Goal: Information Seeking & Learning: Learn about a topic

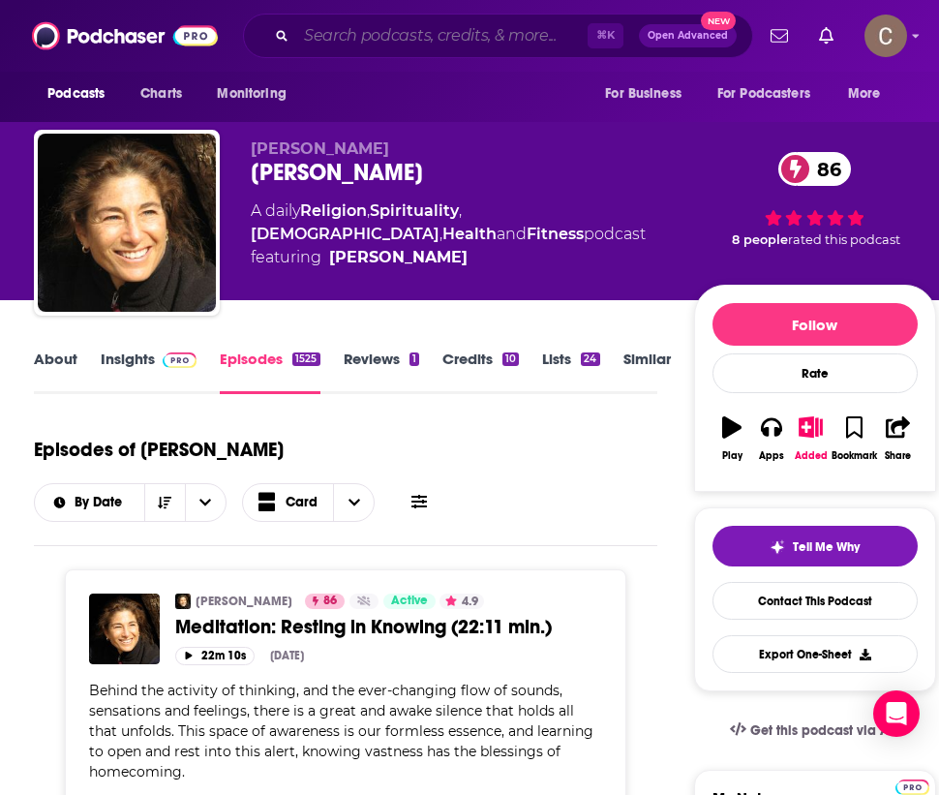
click at [452, 30] on input "Search podcasts, credits, & more..." at bounding box center [441, 35] width 291 height 31
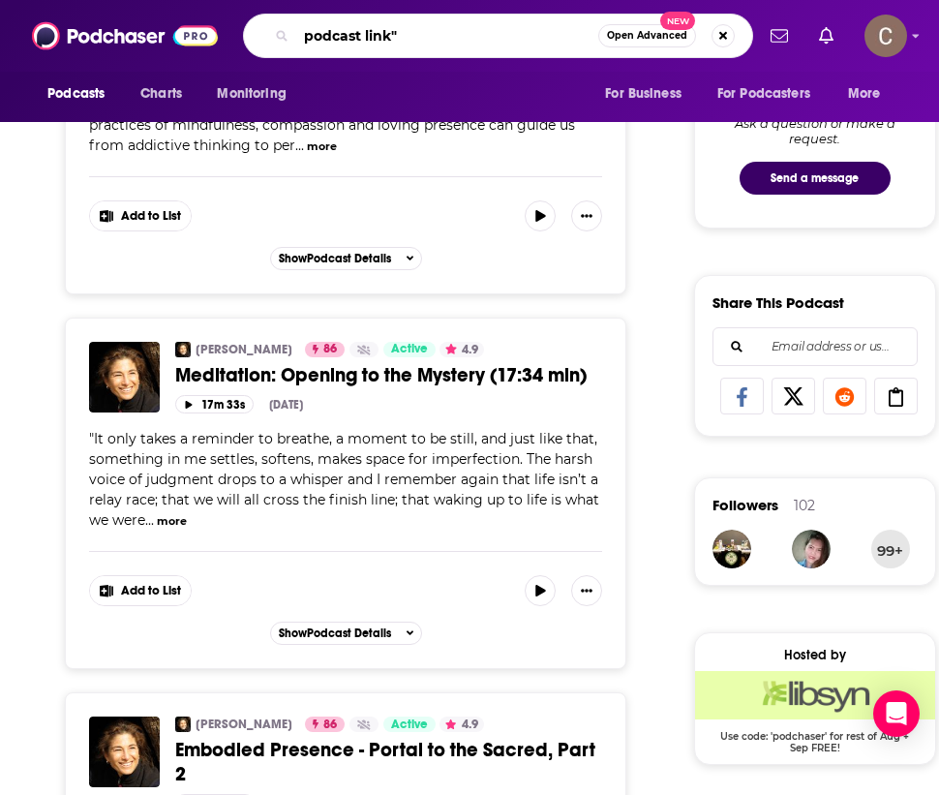
type input ""podcast link""
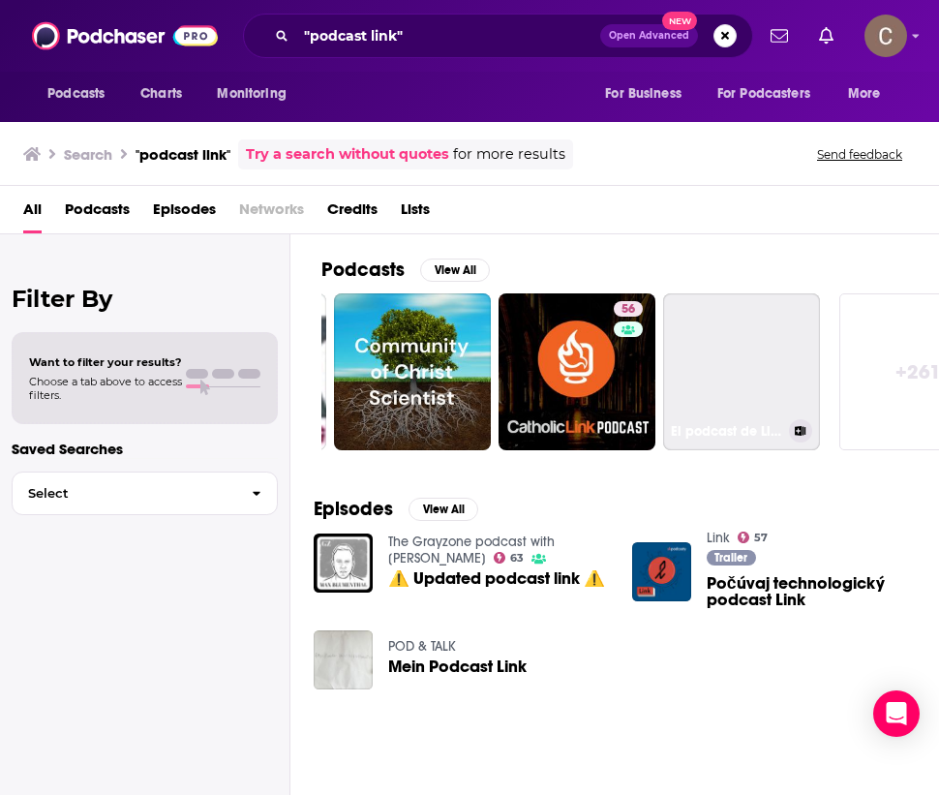
scroll to position [0, 885]
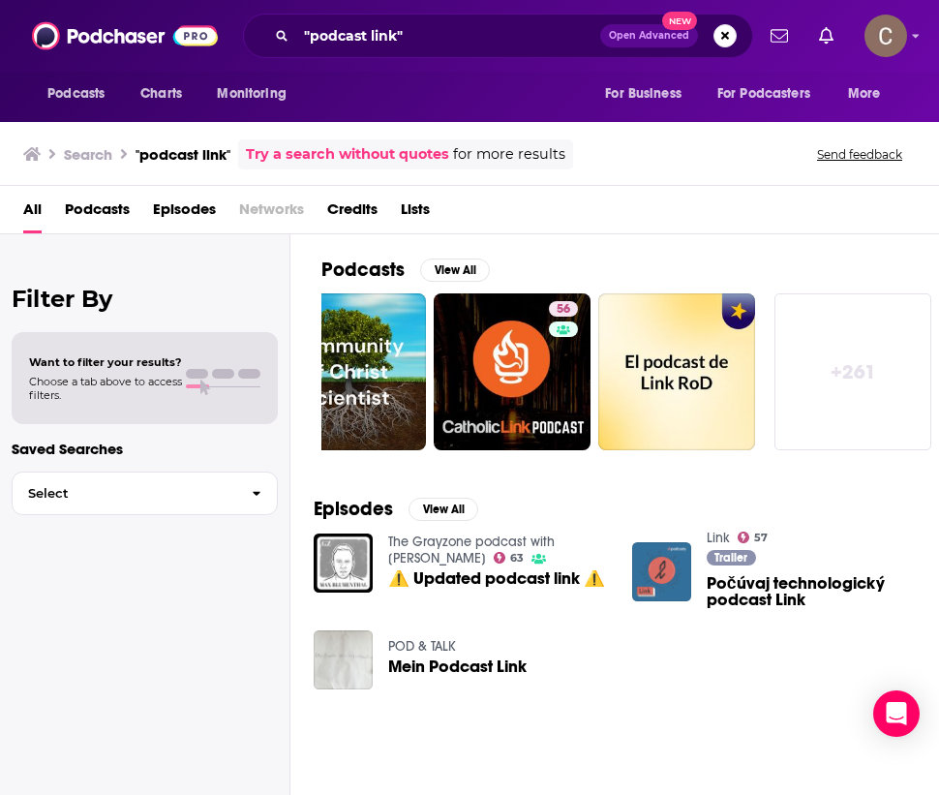
click at [668, 578] on img "Počúvaj technologický podcast Link" at bounding box center [661, 571] width 59 height 59
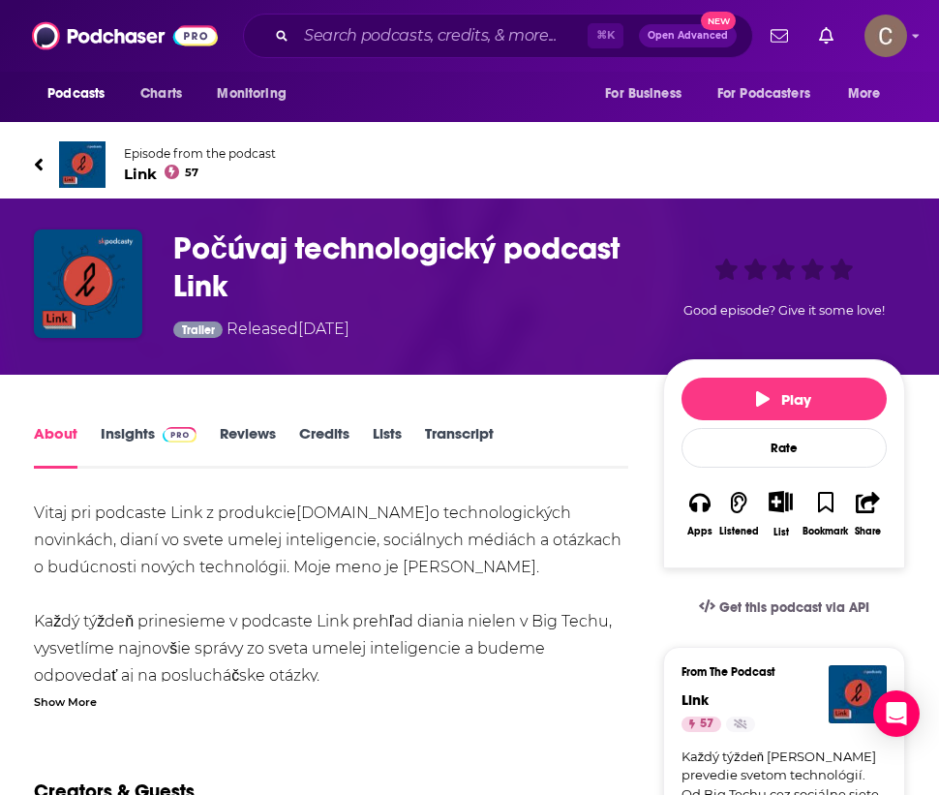
click at [139, 169] on span "Link 57" at bounding box center [200, 174] width 152 height 18
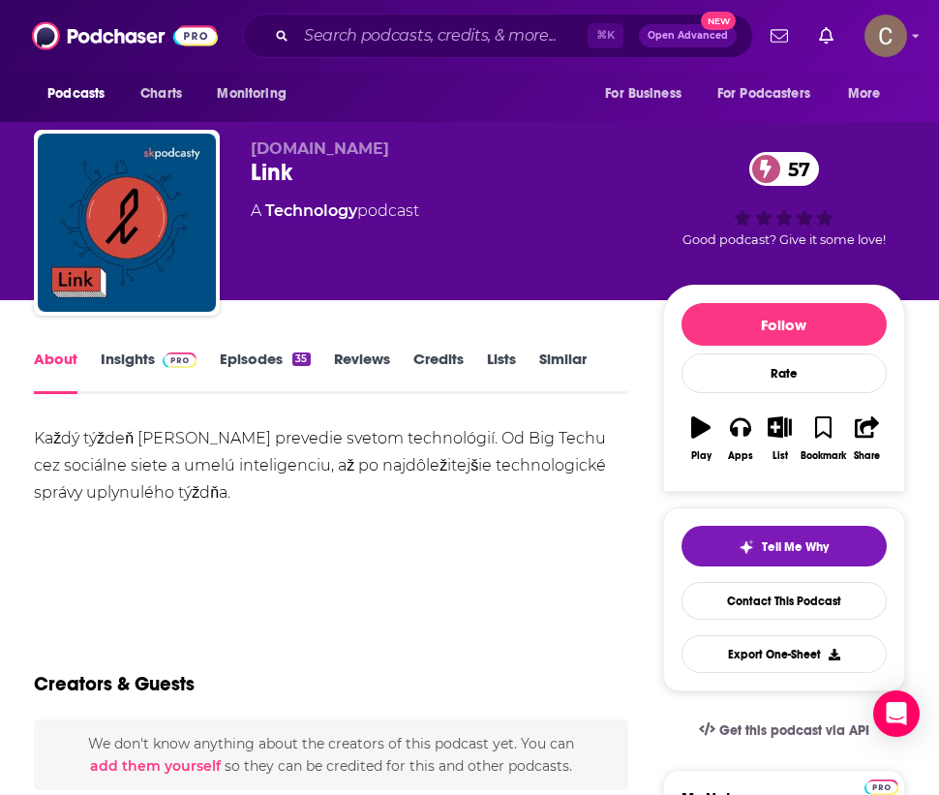
click at [135, 353] on link "Insights" at bounding box center [149, 371] width 96 height 45
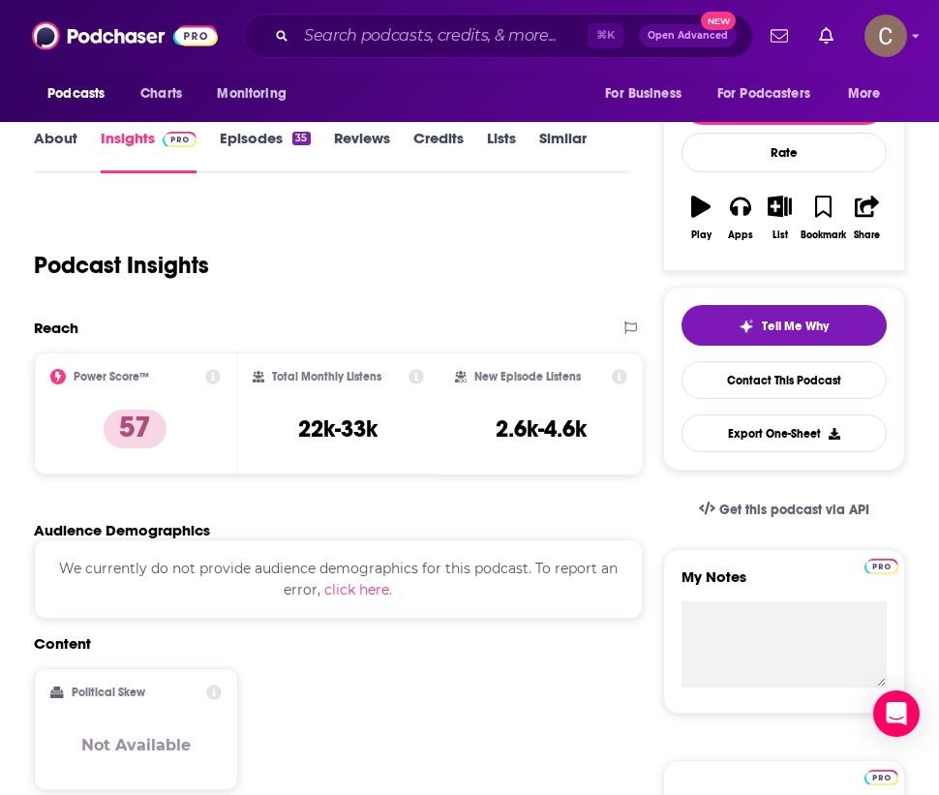
scroll to position [208, 0]
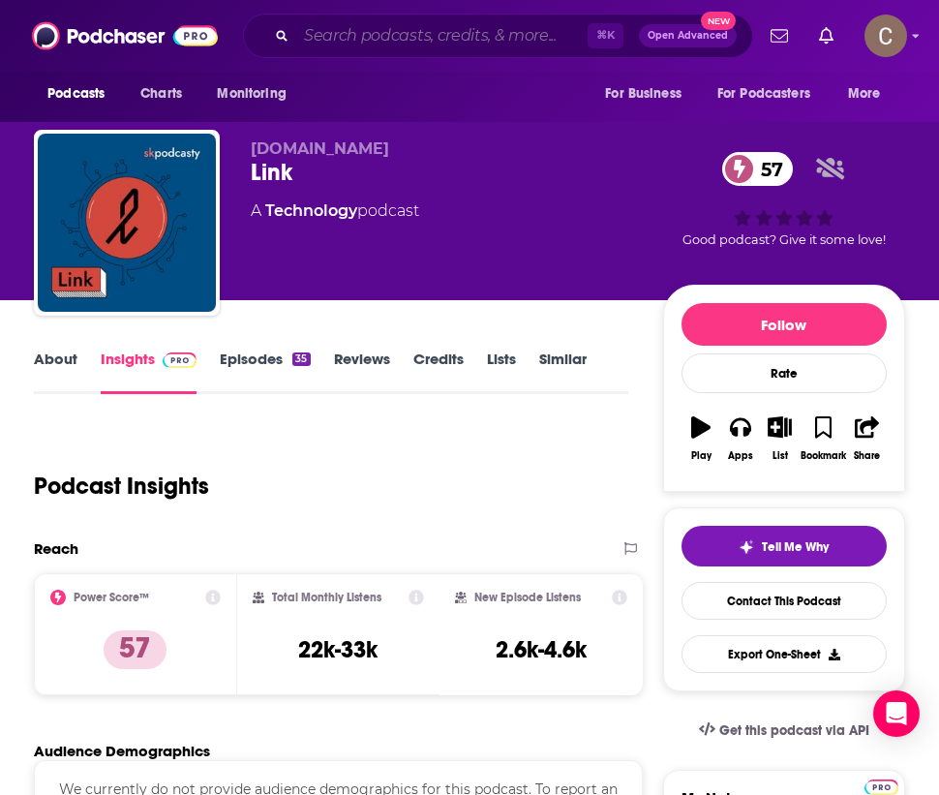
click at [348, 35] on input "Search podcasts, credits, & more..." at bounding box center [441, 35] width 291 height 31
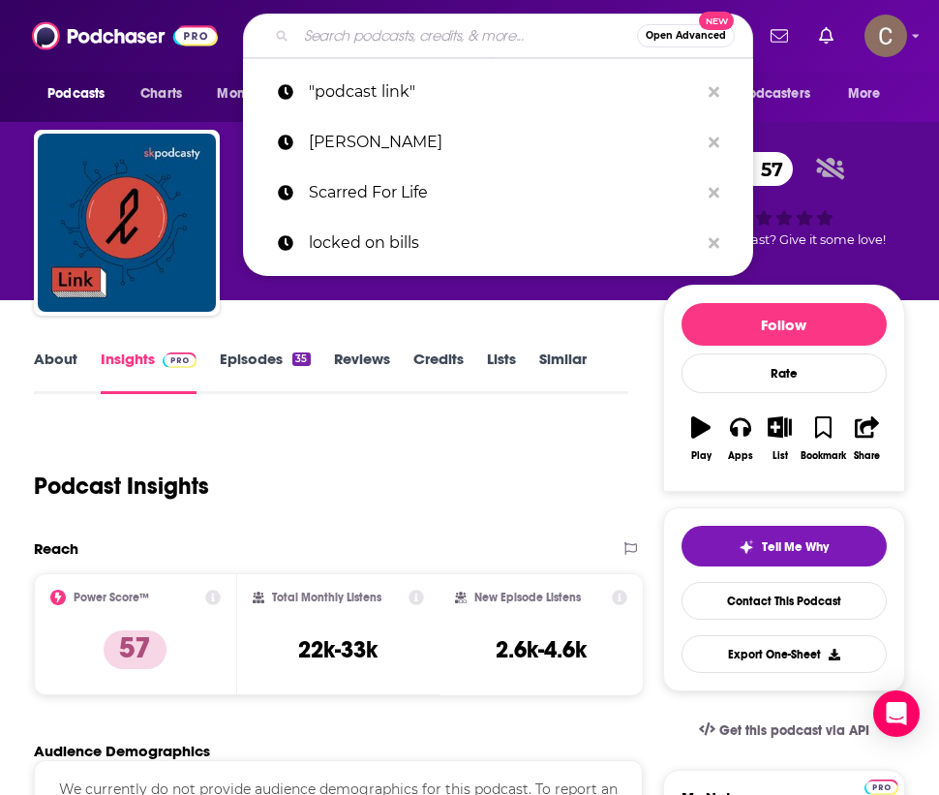
paste input "Buffering"
type input "Buffering"
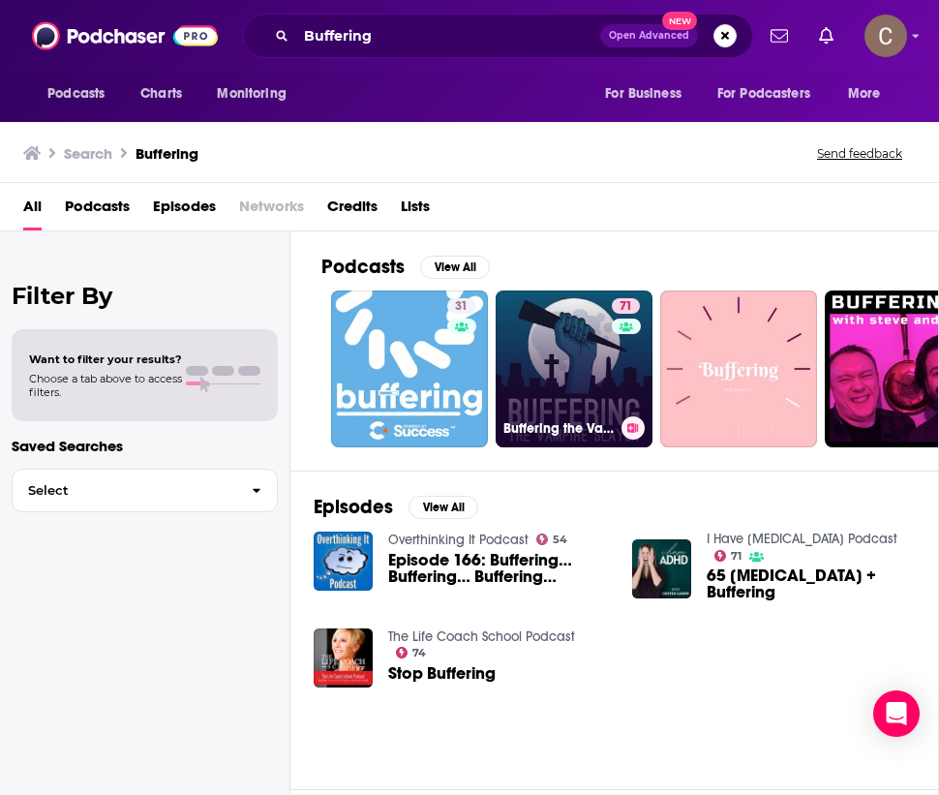
click at [592, 319] on link "71 Buffering the Vampire Slayer | A Buffy the Vampire Slayer Podcast" at bounding box center [574, 368] width 157 height 157
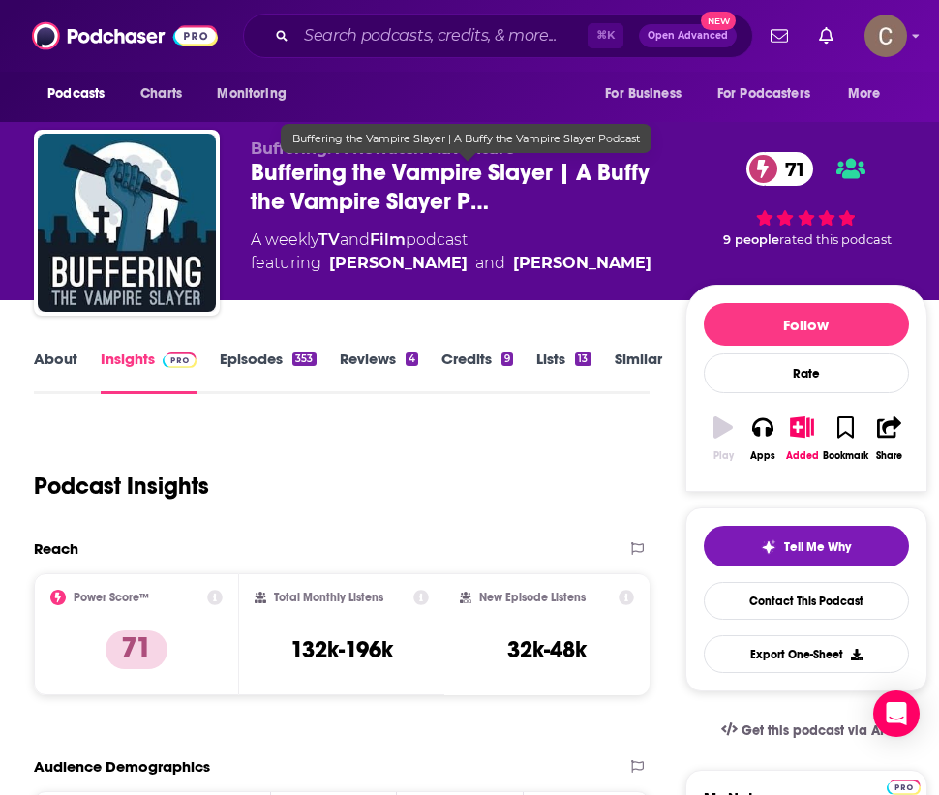
click at [553, 172] on span "Buffering the Vampire Slayer | A Buffy the Vampire Slayer P…" at bounding box center [468, 187] width 434 height 58
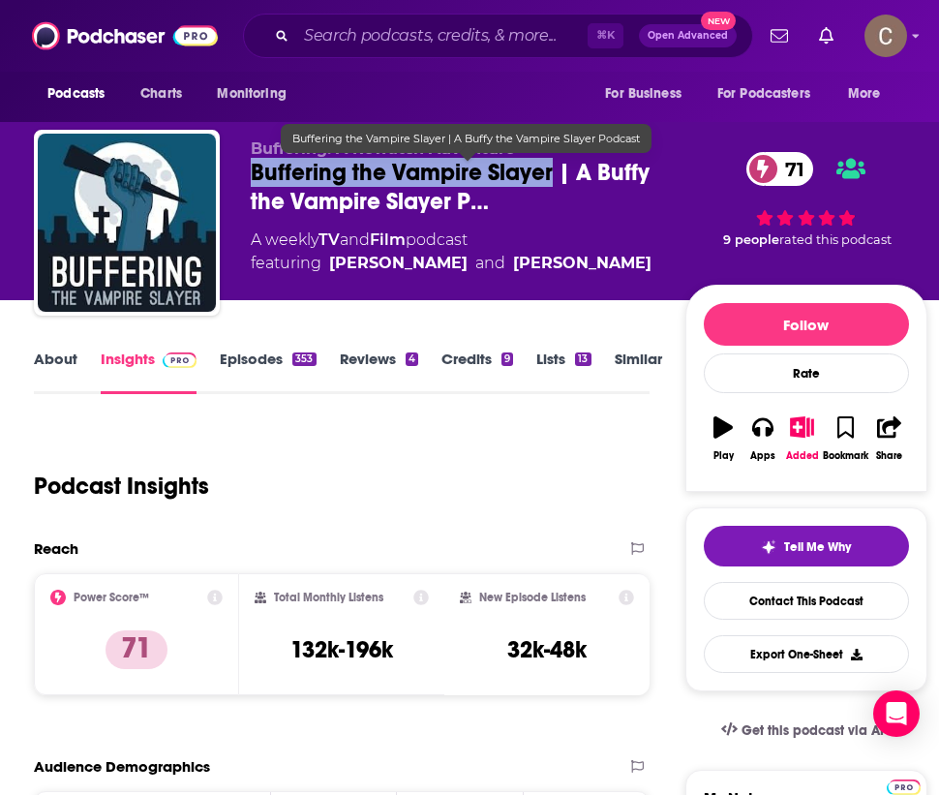
drag, startPoint x: 553, startPoint y: 172, endPoint x: 255, endPoint y: 173, distance: 298.2
click at [255, 173] on span "Buffering the Vampire Slayer | A Buffy the Vampire Slayer P…" at bounding box center [468, 187] width 434 height 58
copy h2 "Buffering the Vampire Slayer"
